Goal: Task Accomplishment & Management: Use online tool/utility

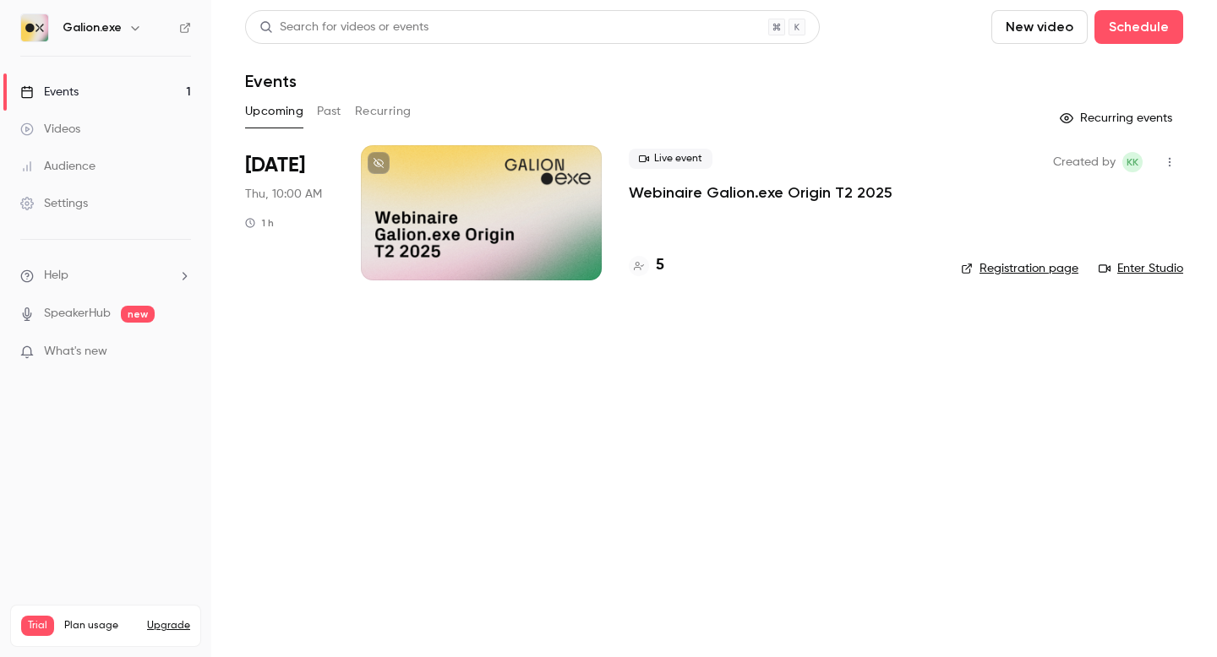
click at [805, 226] on div "Live event Webinaire Galion.exe Origin T2 2025 5" at bounding box center [781, 212] width 305 height 135
click at [618, 199] on li "[DATE] Thu, 10:00 AM 1 h Live event Webinaire Galion.exe Origin T2 2025 5 Creat…" at bounding box center [714, 222] width 938 height 155
click at [648, 192] on p "Webinaire Galion.exe Origin T2 2025" at bounding box center [761, 192] width 264 height 20
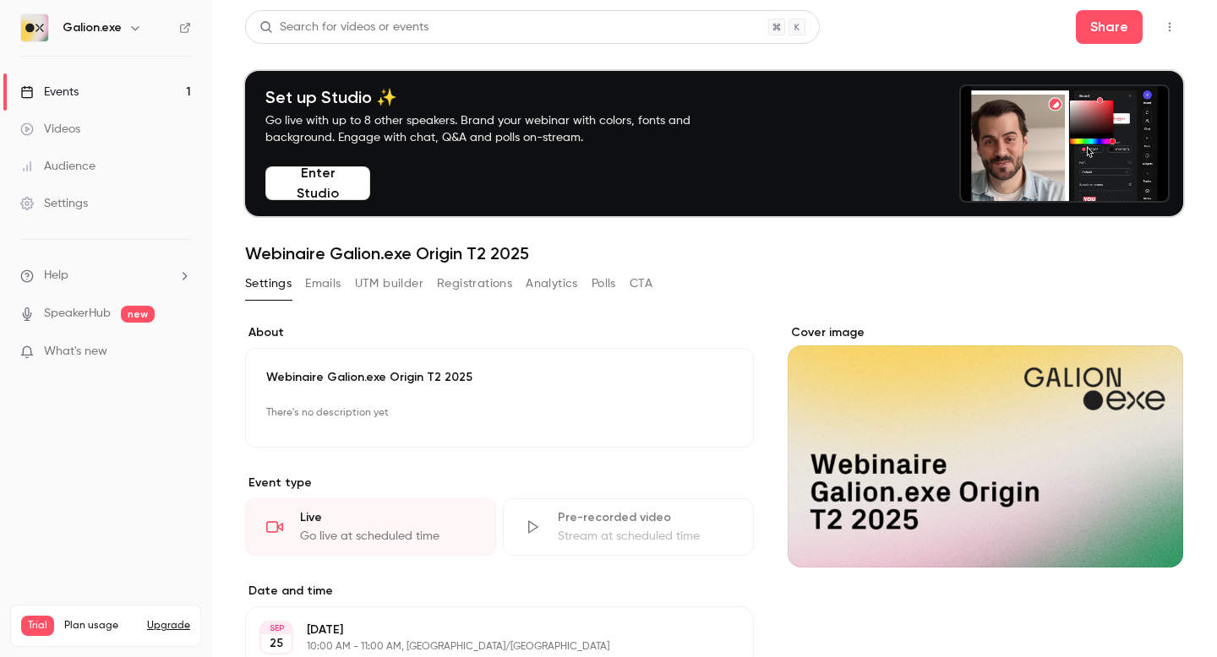
click at [453, 281] on button "Registrations" at bounding box center [474, 283] width 75 height 27
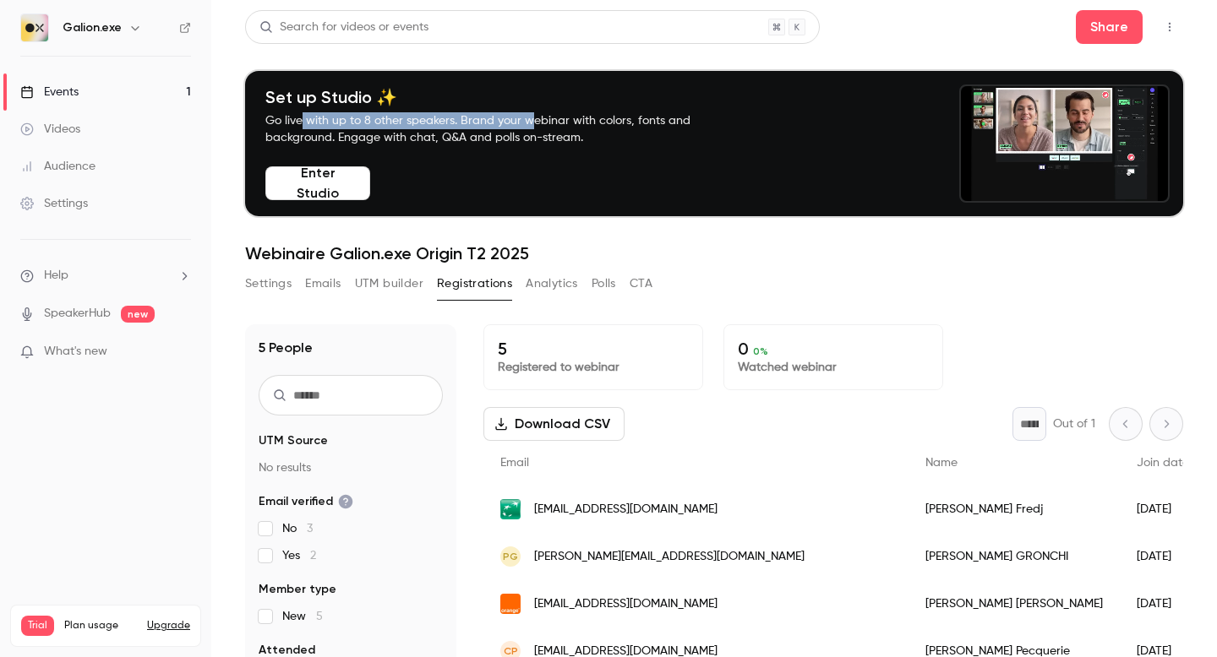
drag, startPoint x: 301, startPoint y: 121, endPoint x: 528, endPoint y: 118, distance: 227.3
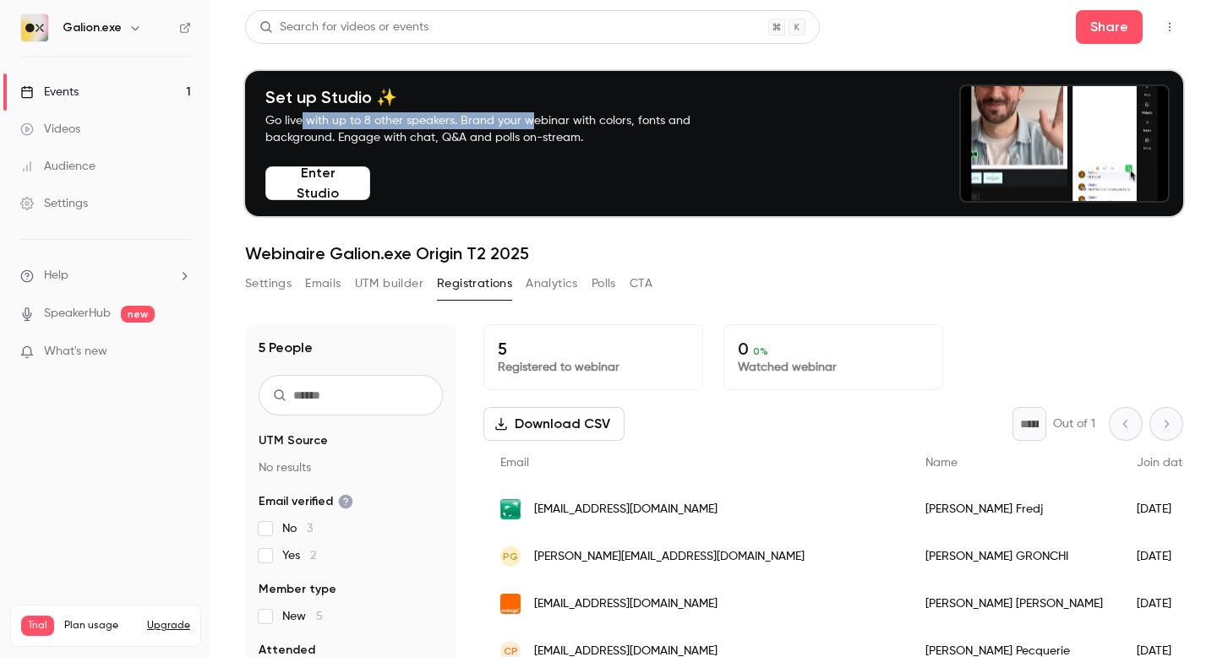
click at [528, 119] on p "Go live with up to 8 other speakers. Brand your webinar with colors, fonts and …" at bounding box center [497, 129] width 465 height 34
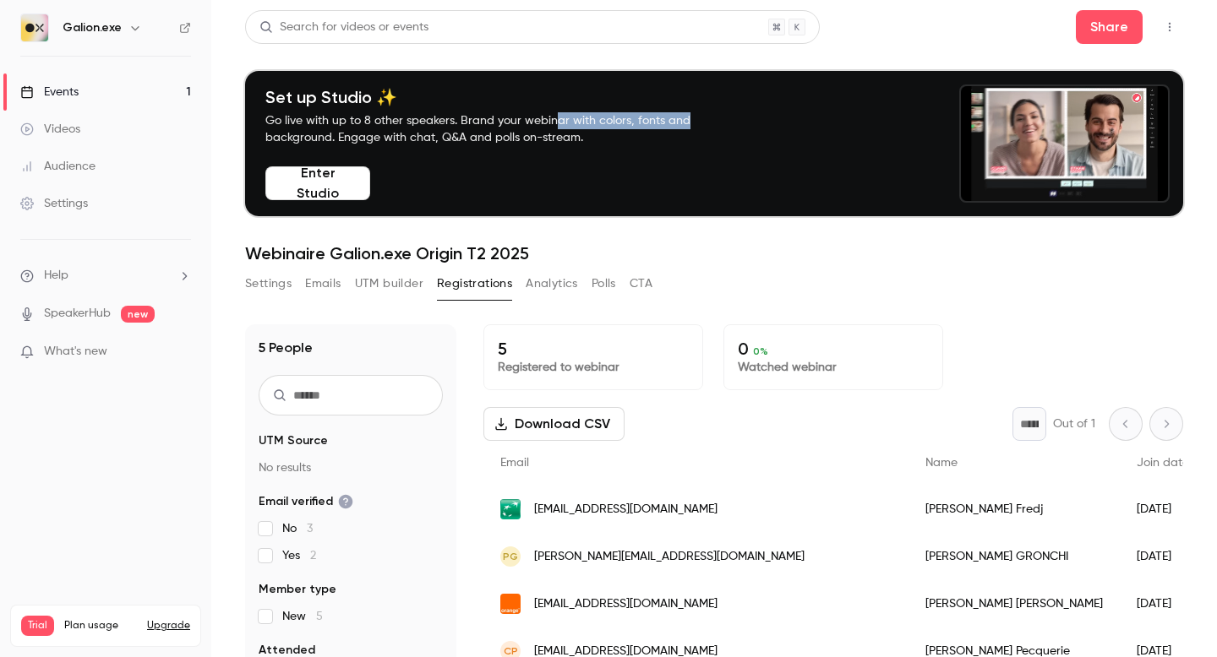
drag, startPoint x: 553, startPoint y: 121, endPoint x: 706, endPoint y: 121, distance: 153.8
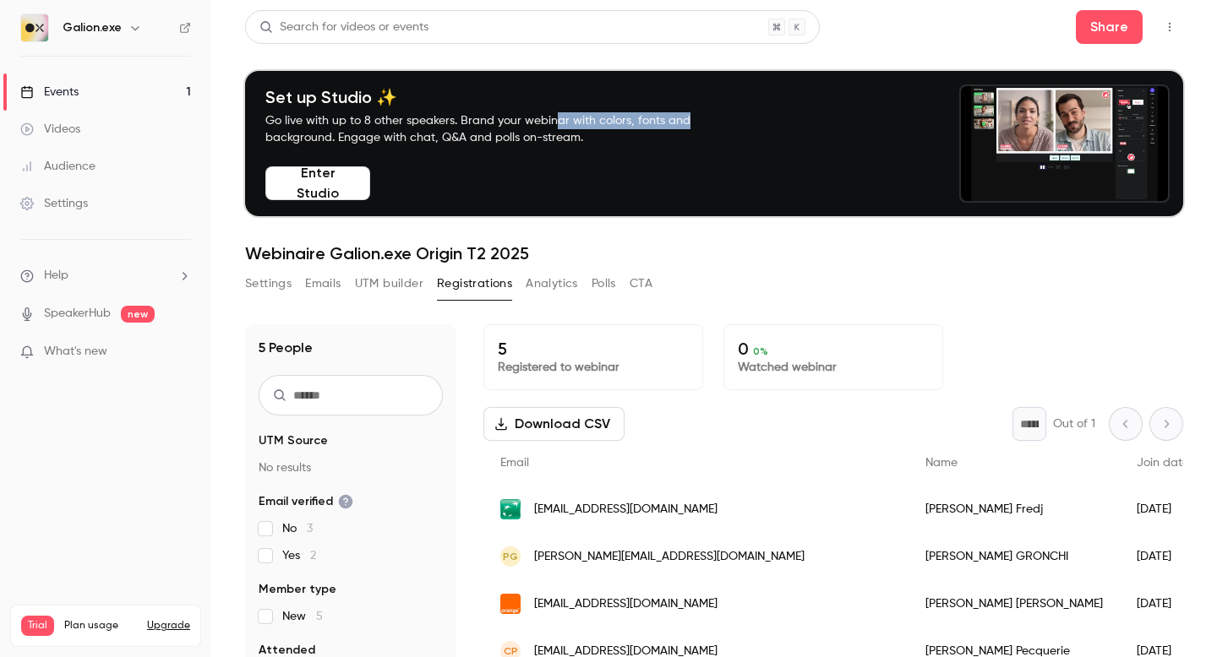
click at [705, 121] on p "Go live with up to 8 other speakers. Brand your webinar with colors, fonts and …" at bounding box center [497, 129] width 465 height 34
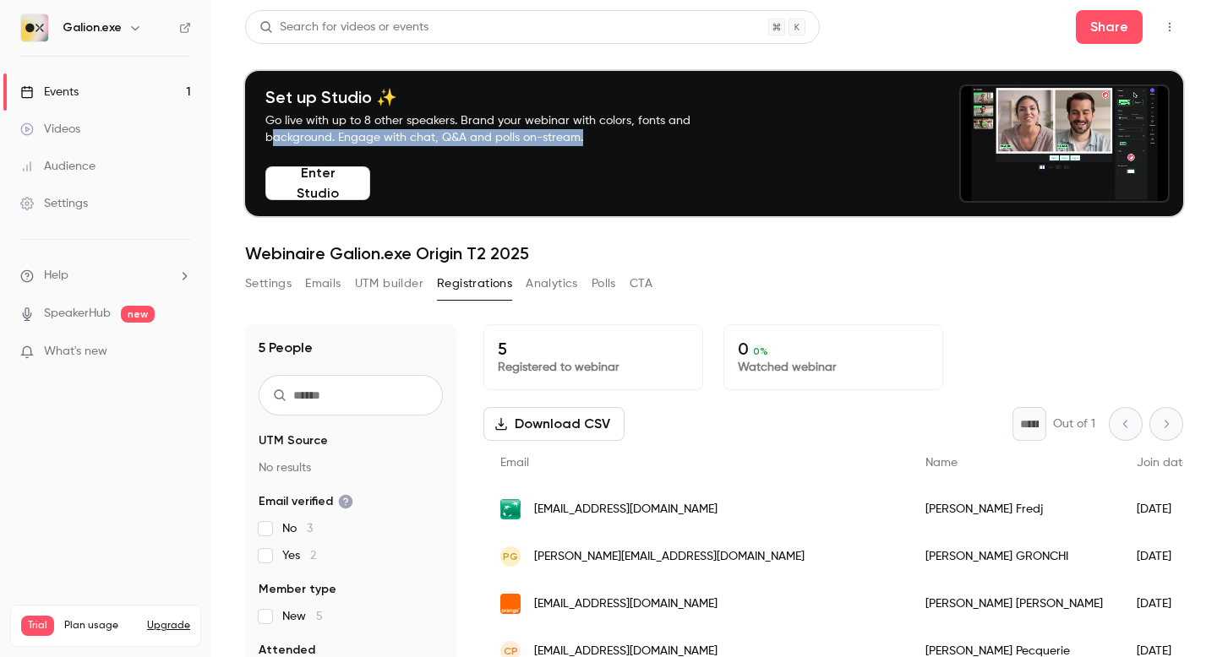
drag, startPoint x: 270, startPoint y: 136, endPoint x: 591, endPoint y: 151, distance: 321.4
click at [590, 151] on div "Set up Studio ✨ Go live with up to 8 other speakers. Brand your webinar with co…" at bounding box center [494, 143] width 471 height 113
click at [81, 317] on link "SpeakerHub" at bounding box center [77, 314] width 67 height 18
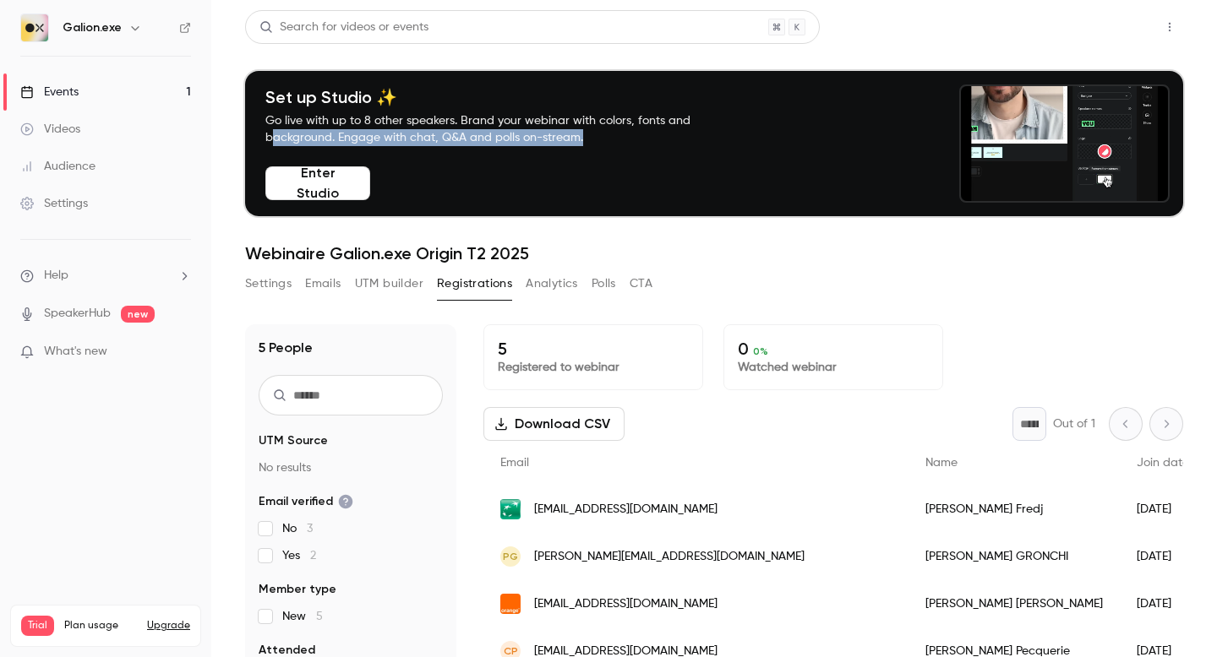
click at [1108, 20] on button "Share" at bounding box center [1109, 27] width 67 height 34
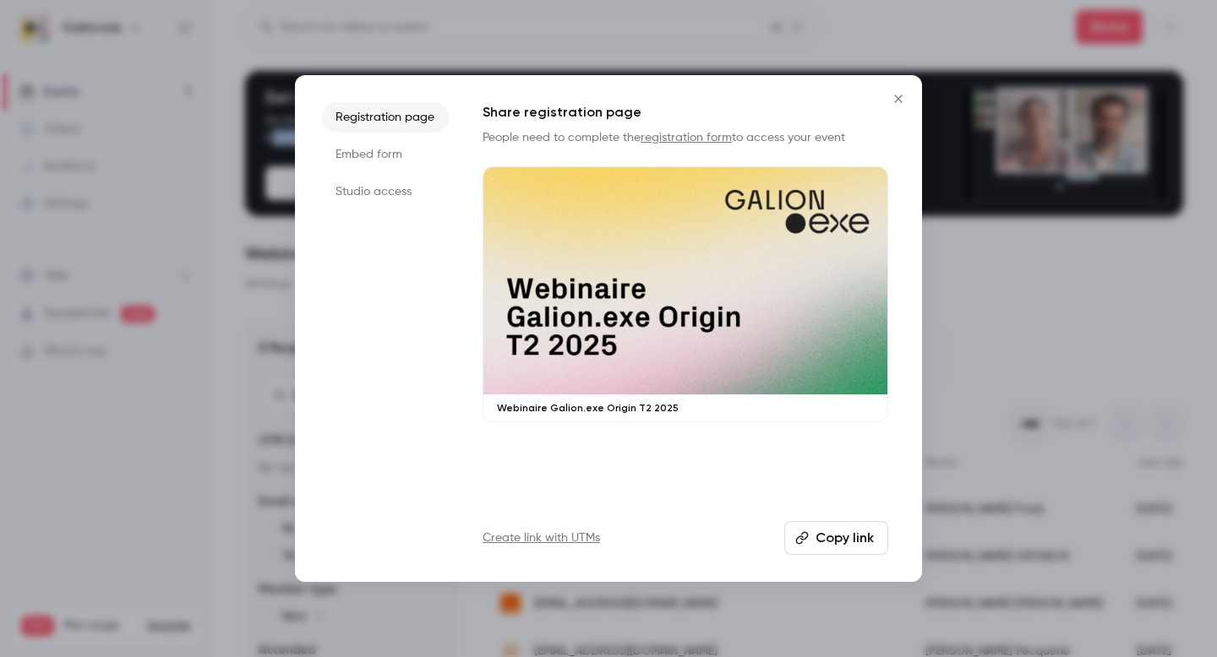
drag, startPoint x: 901, startPoint y: 95, endPoint x: 869, endPoint y: 29, distance: 74.1
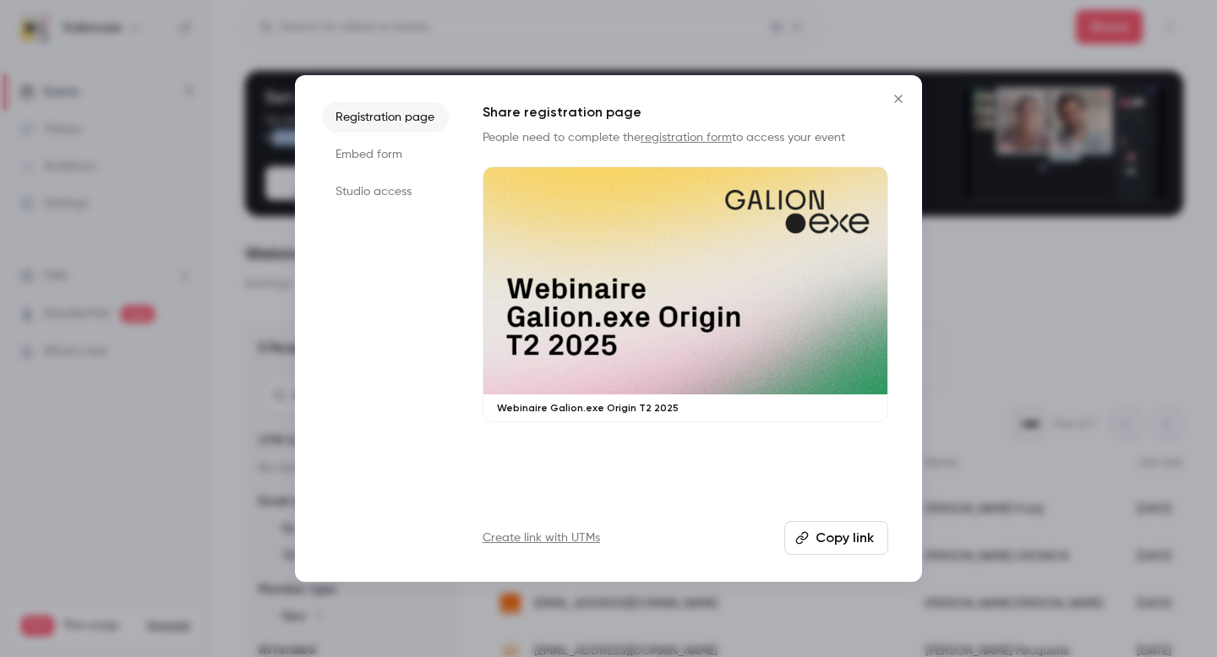
click at [869, 28] on div "Registration page Embed form Studio access Share registration page People need …" at bounding box center [608, 328] width 1217 height 657
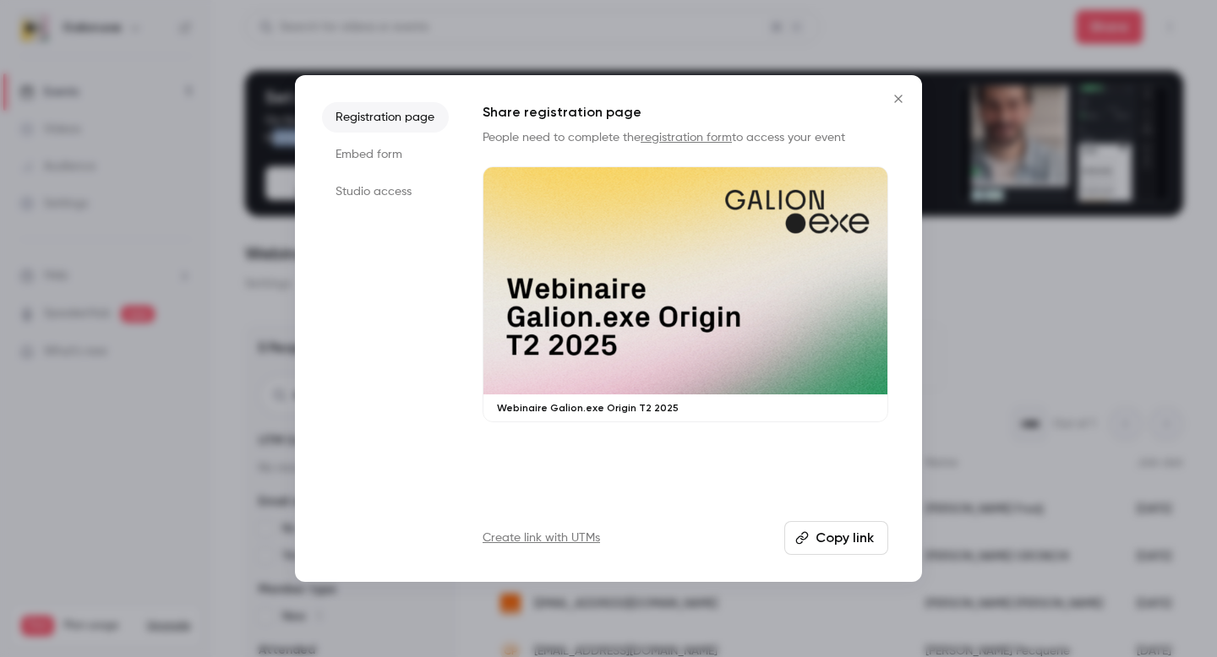
click at [896, 99] on icon "Close" at bounding box center [898, 99] width 8 height 8
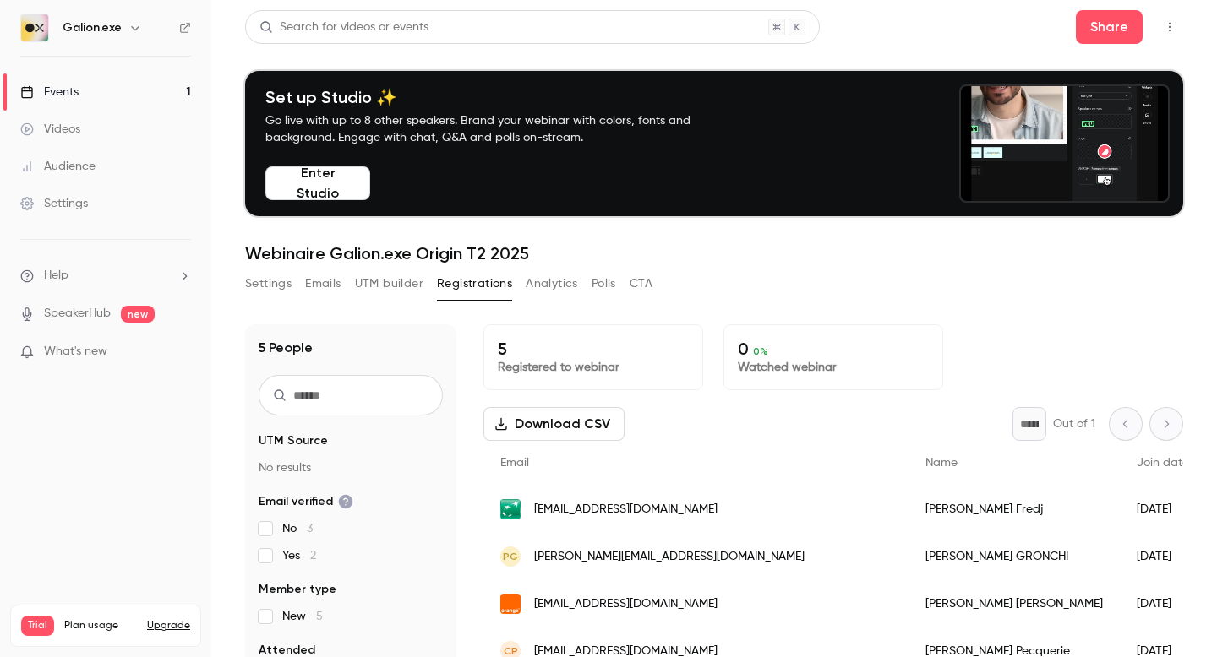
click at [503, 52] on header "Search for videos or events Share Set up Studio ✨ Go live with up to 8 other sp…" at bounding box center [714, 136] width 938 height 253
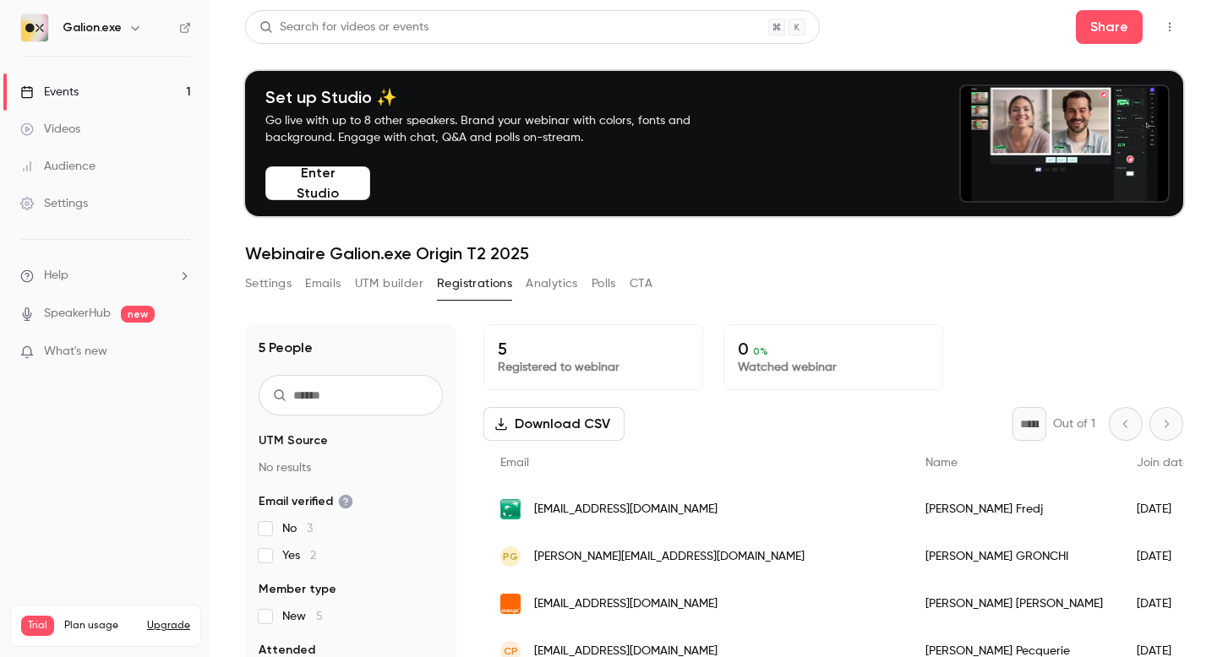
click at [503, 52] on header "Search for videos or events Share Set up Studio ✨ Go live with up to 8 other sp…" at bounding box center [714, 136] width 938 height 253
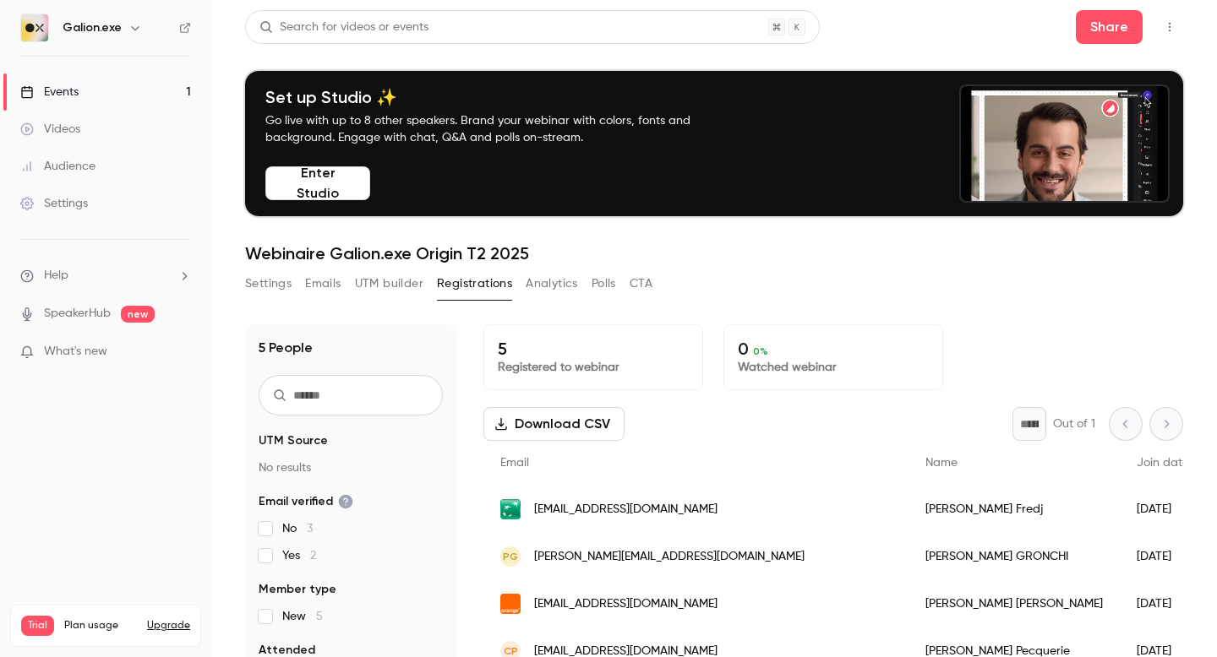
click at [95, 92] on link "Events 1" at bounding box center [105, 92] width 211 height 37
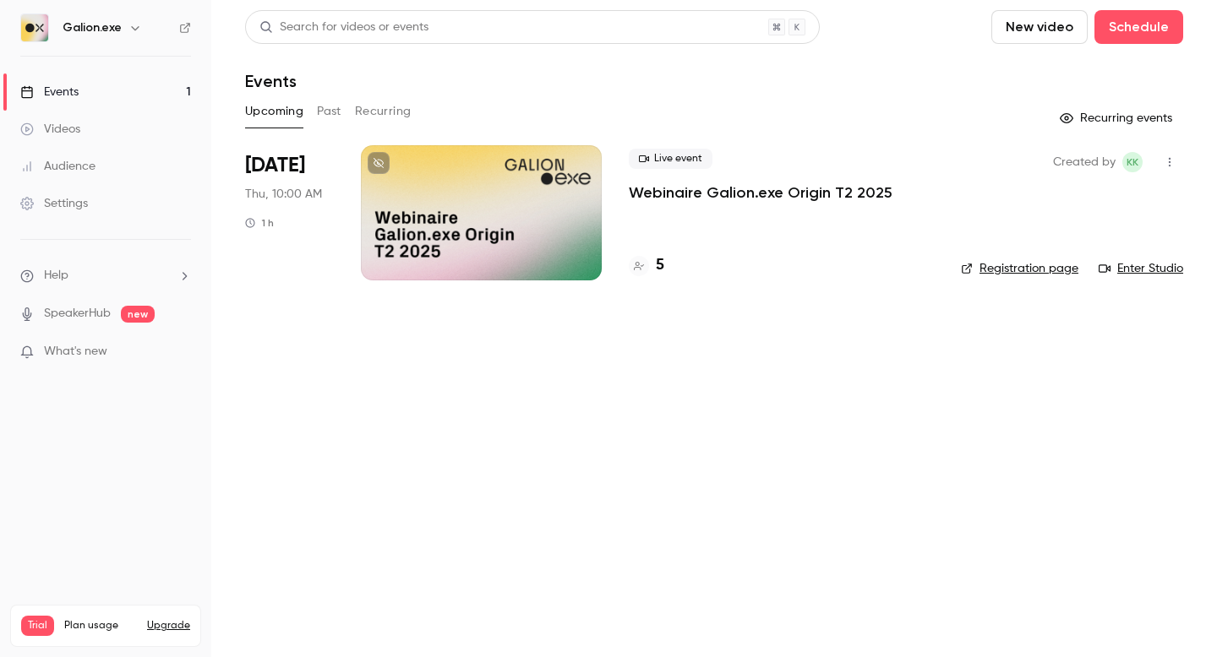
click at [665, 191] on p "Webinaire Galion.exe Origin T2 2025" at bounding box center [761, 192] width 264 height 20
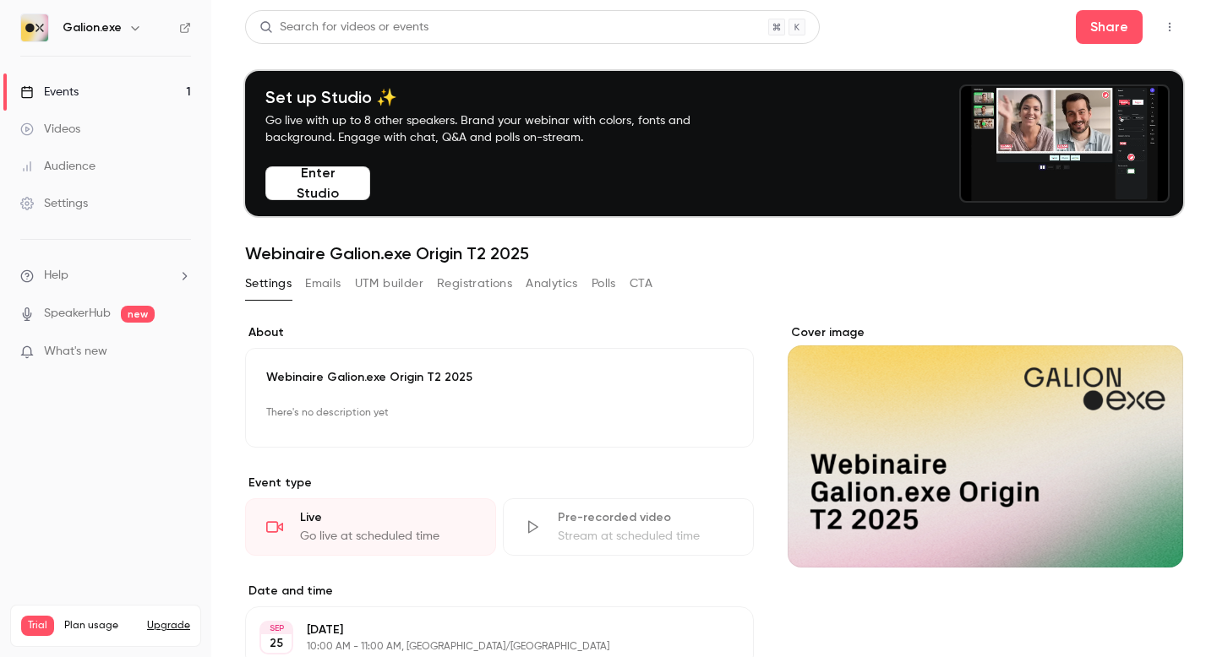
click at [330, 289] on button "Emails" at bounding box center [322, 283] width 35 height 27
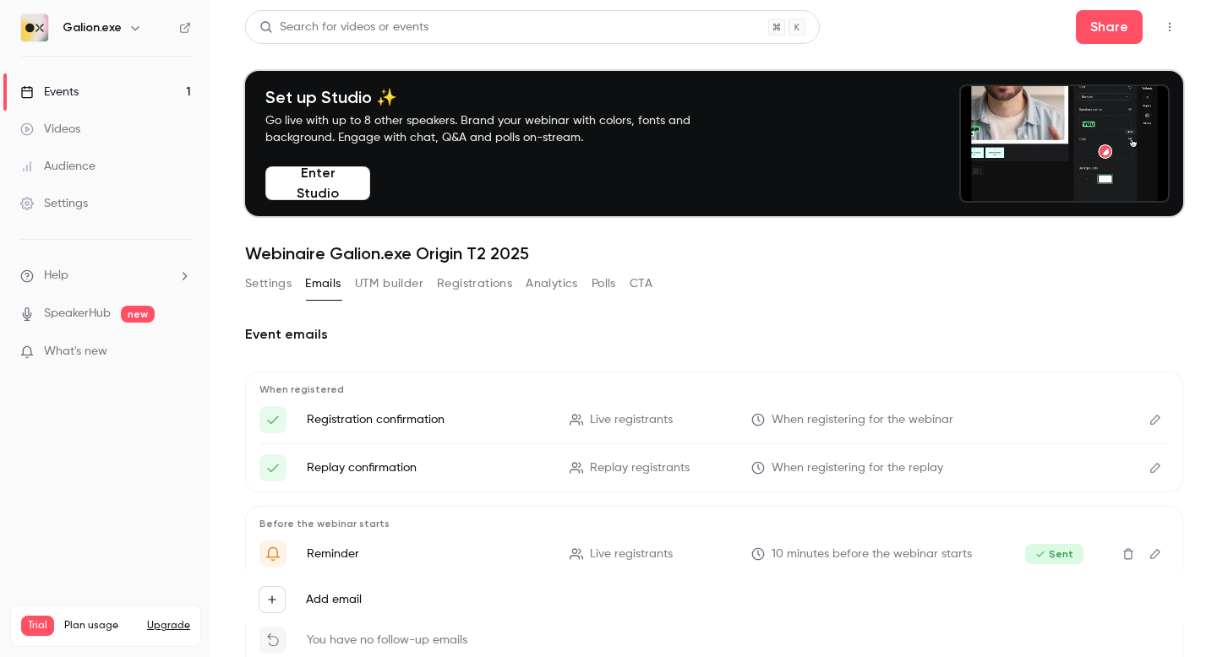
click at [269, 285] on button "Settings" at bounding box center [268, 283] width 46 height 27
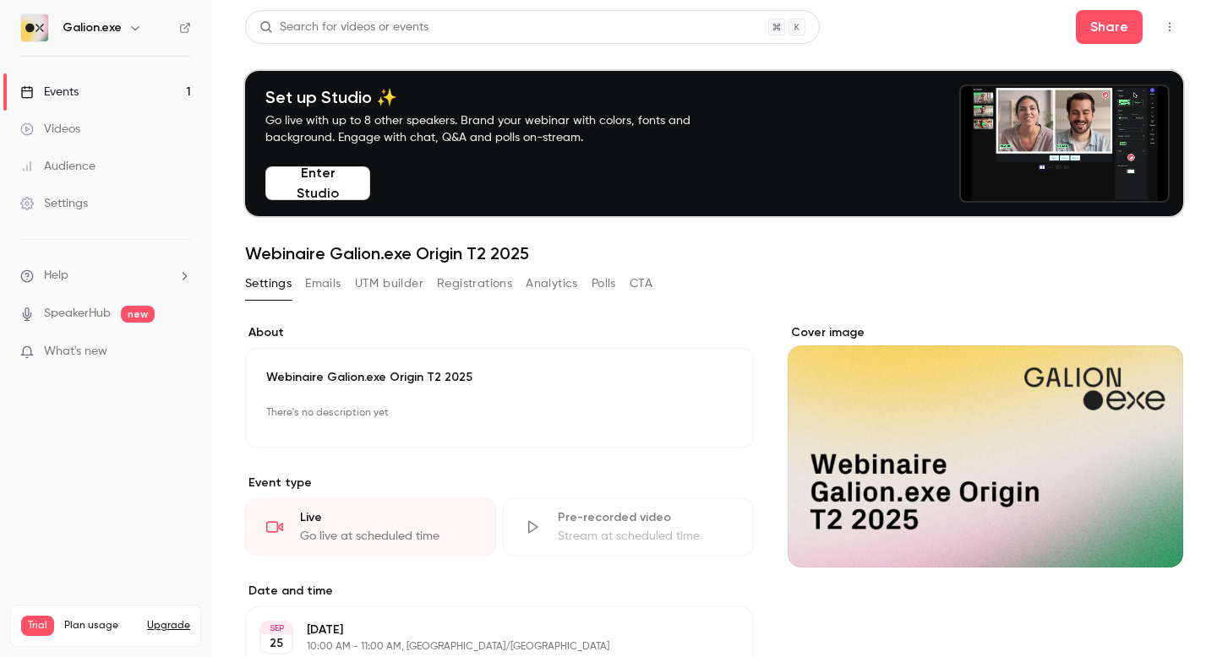
click at [320, 186] on button "Enter Studio" at bounding box center [317, 183] width 105 height 34
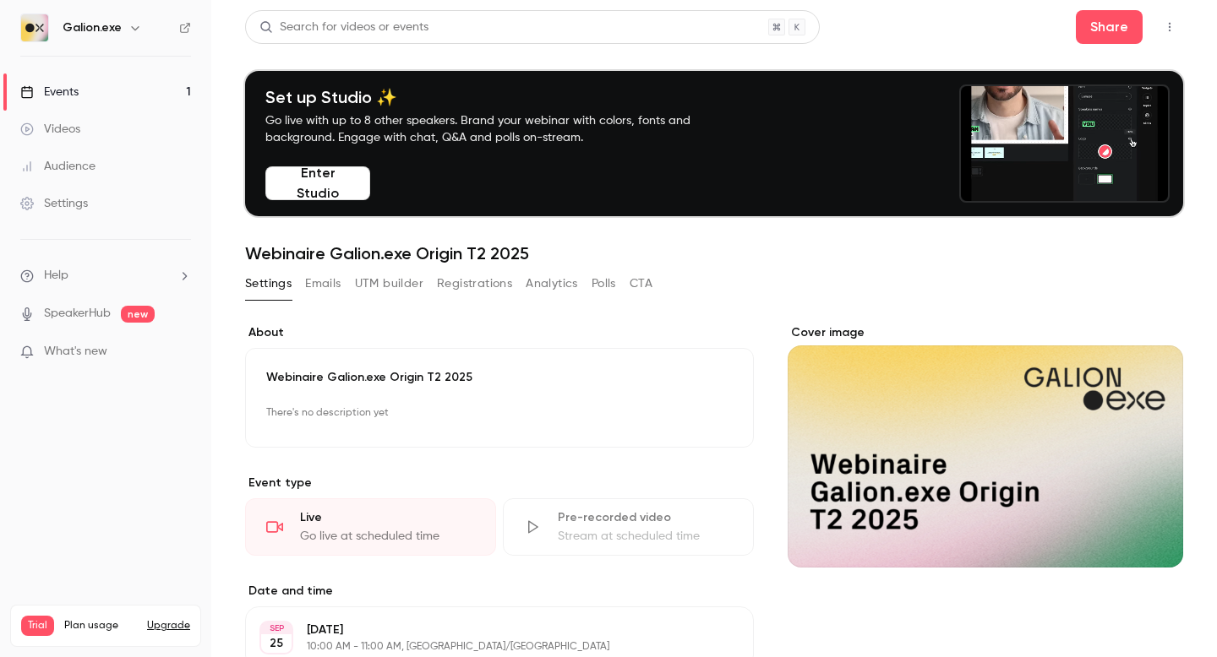
click at [311, 178] on button "Enter Studio" at bounding box center [317, 183] width 105 height 34
